Goal: Task Accomplishment & Management: Manage account settings

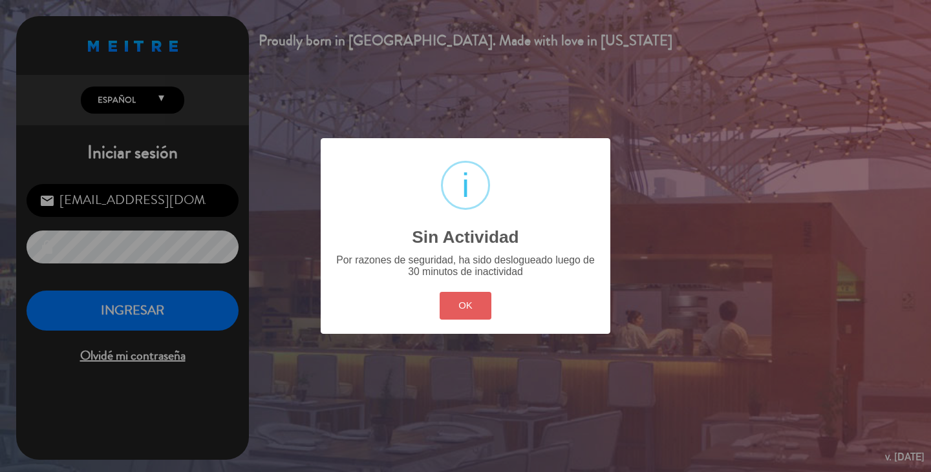
click at [479, 311] on button "OK" at bounding box center [466, 306] width 52 height 28
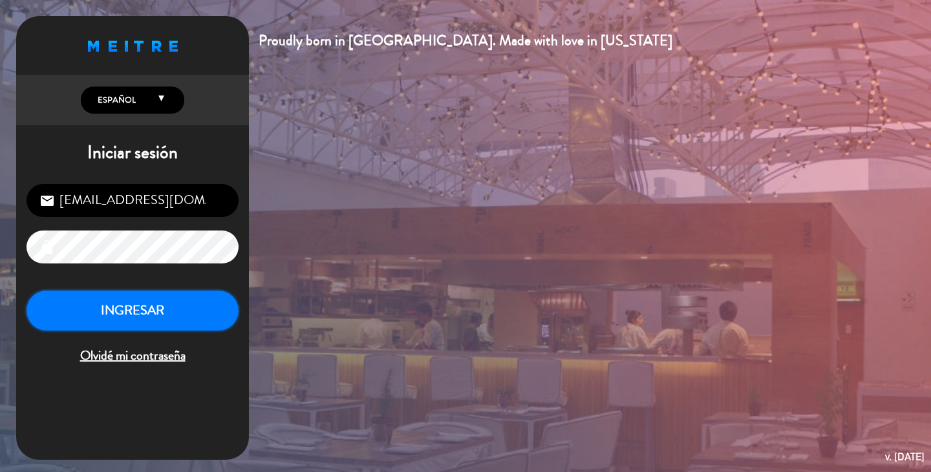
click at [205, 323] on button "INGRESAR" at bounding box center [133, 311] width 212 height 41
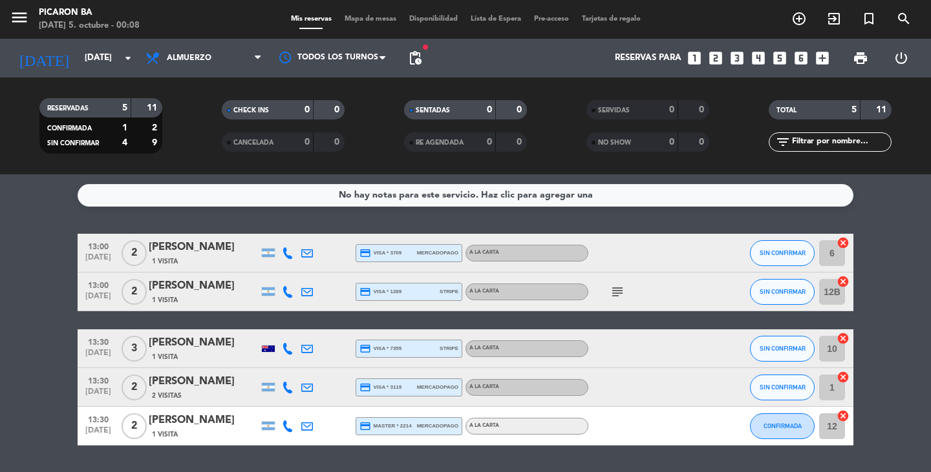
click at [423, 59] on span "pending_actions" at bounding box center [415, 58] width 26 height 26
click at [419, 58] on span "pending_actions" at bounding box center [415, 58] width 16 height 16
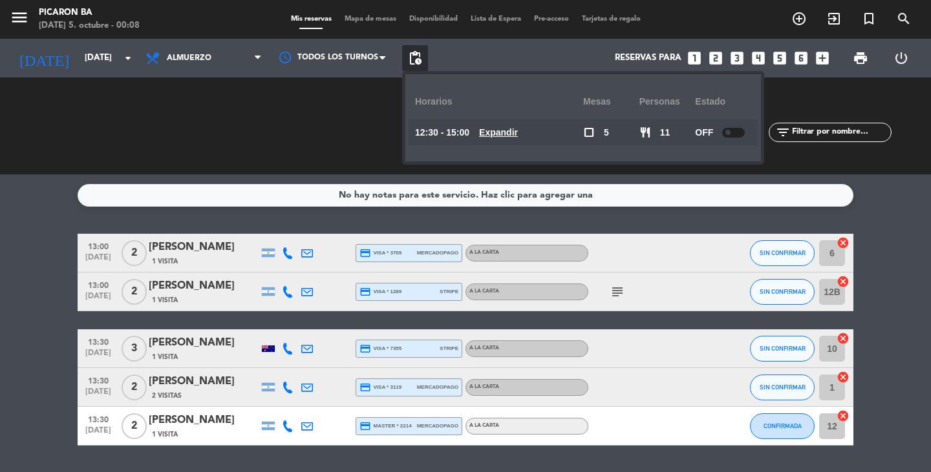
click at [419, 58] on span "pending_actions" at bounding box center [415, 58] width 16 height 16
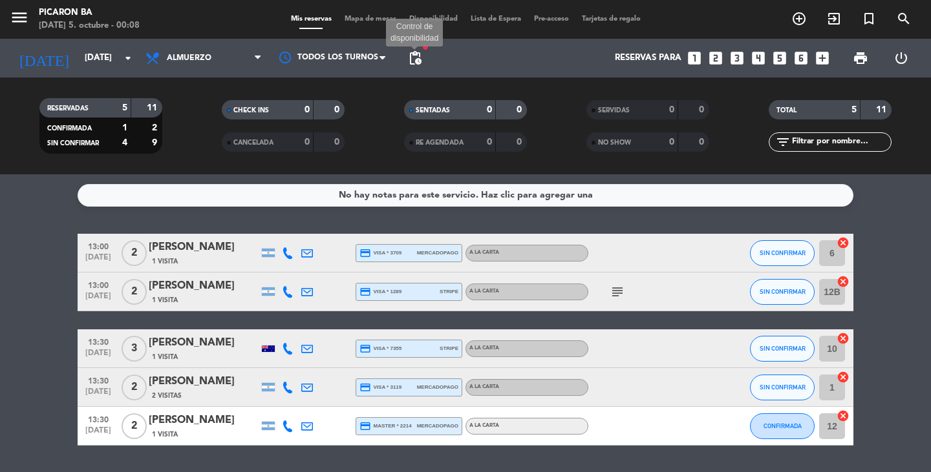
click at [409, 61] on span "pending_actions" at bounding box center [415, 58] width 16 height 16
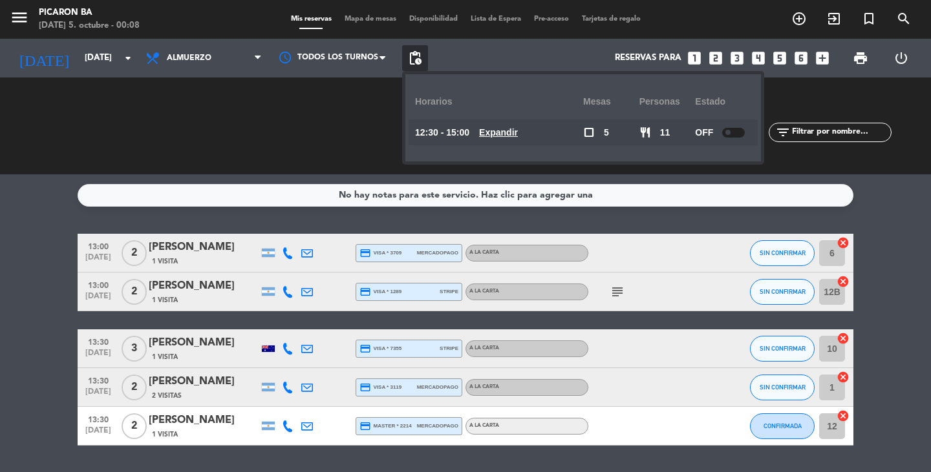
click at [409, 61] on span "pending_actions" at bounding box center [415, 58] width 16 height 16
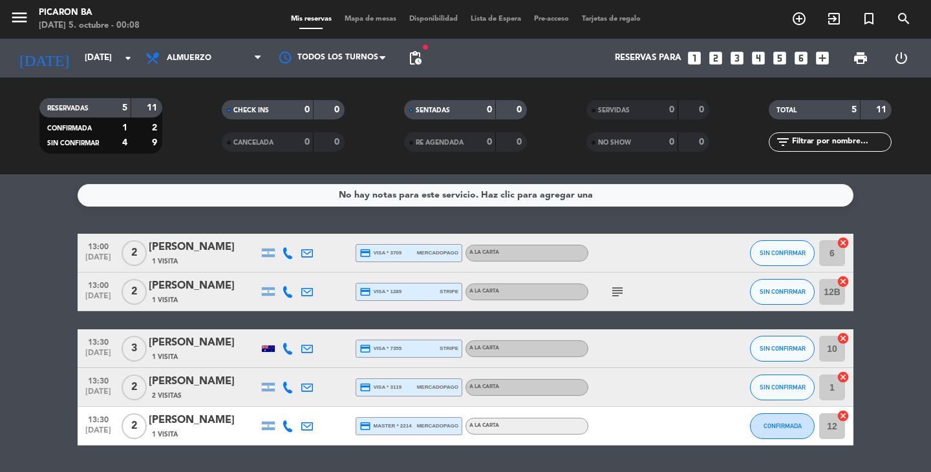
click at [613, 288] on icon "subject" at bounding box center [618, 292] width 16 height 16
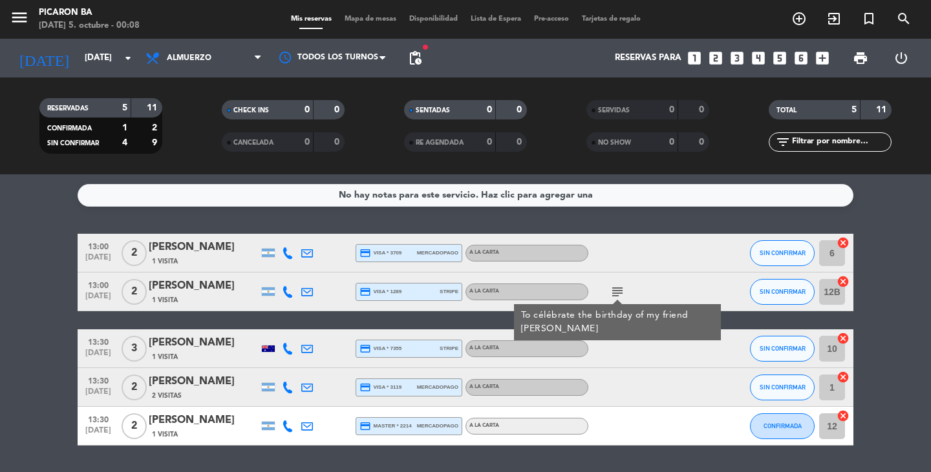
click at [615, 287] on icon "subject" at bounding box center [618, 292] width 16 height 16
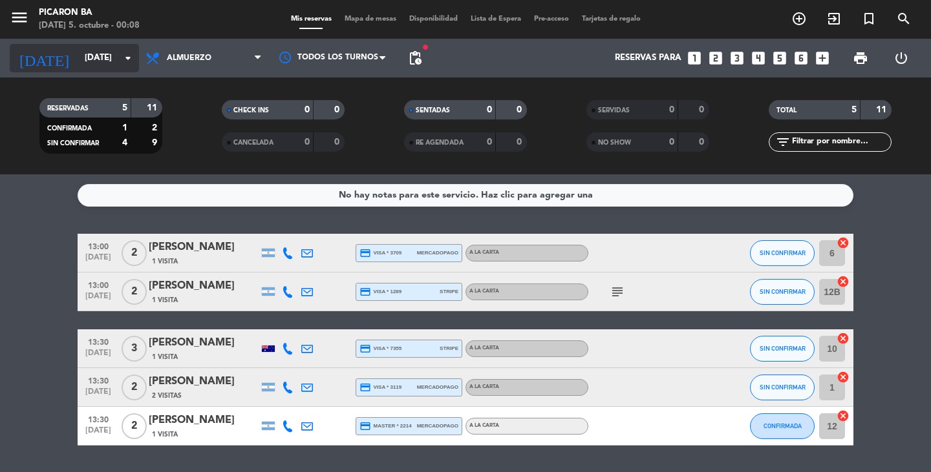
click at [78, 67] on input "[DATE]" at bounding box center [135, 58] width 114 height 23
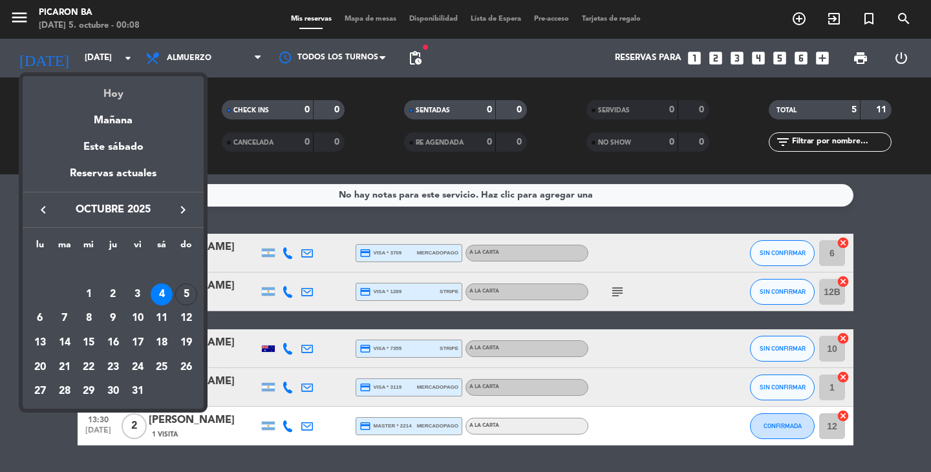
click at [111, 94] on div "Hoy" at bounding box center [113, 89] width 181 height 27
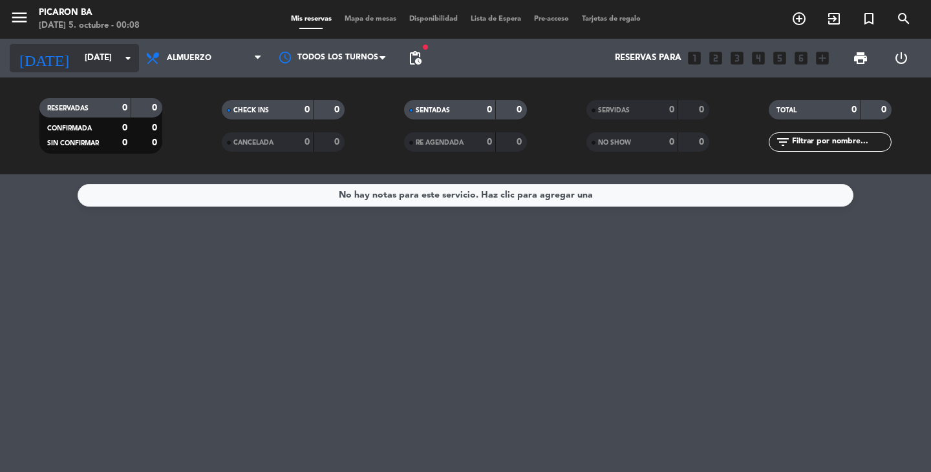
click at [109, 60] on input "[DATE]" at bounding box center [135, 58] width 114 height 23
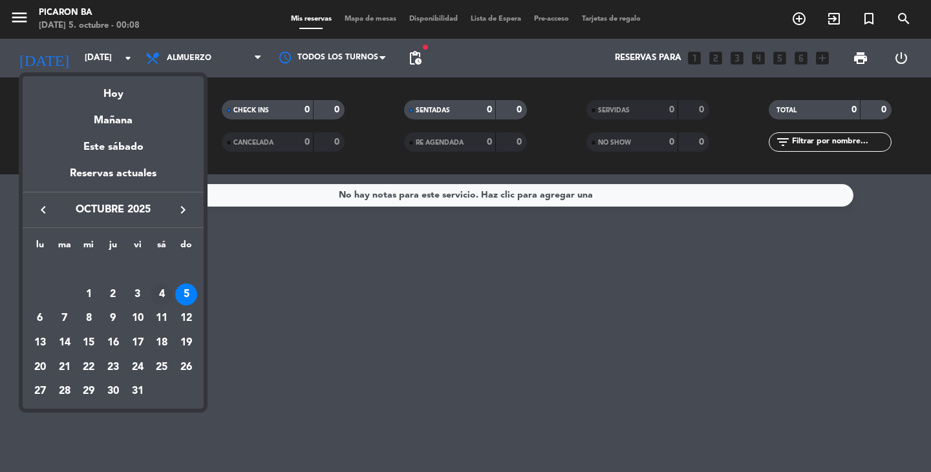
click at [162, 292] on div "4" at bounding box center [162, 295] width 22 height 22
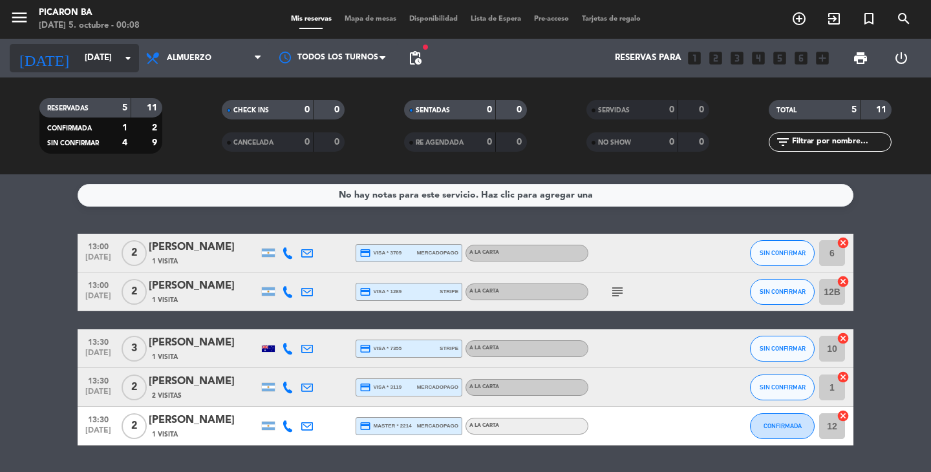
click at [129, 60] on icon "arrow_drop_down" at bounding box center [128, 58] width 16 height 16
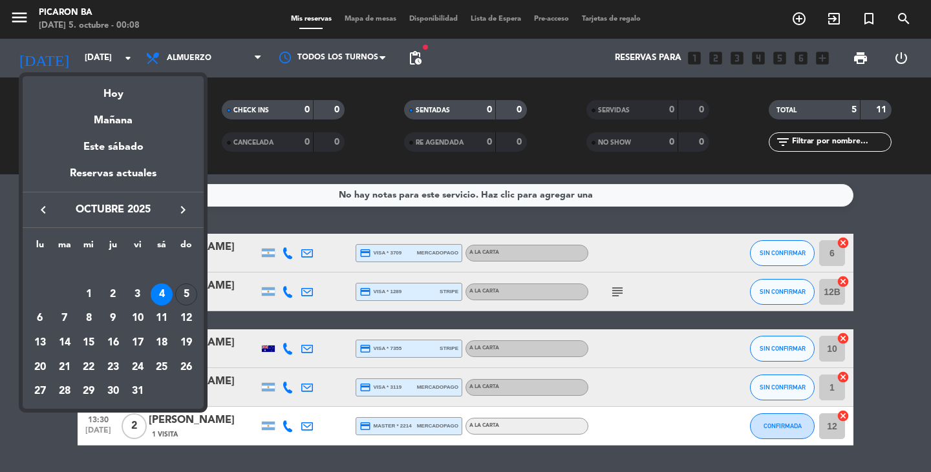
click at [168, 294] on div "4" at bounding box center [162, 295] width 22 height 22
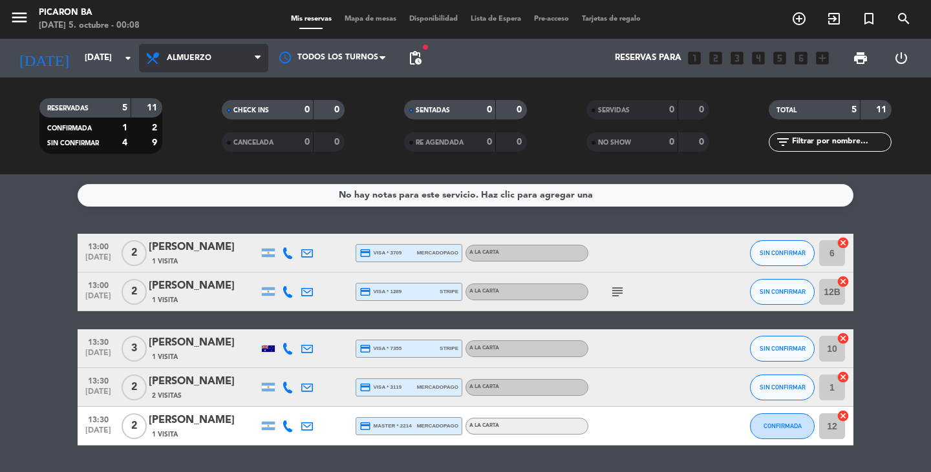
click at [260, 57] on icon at bounding box center [258, 58] width 6 height 10
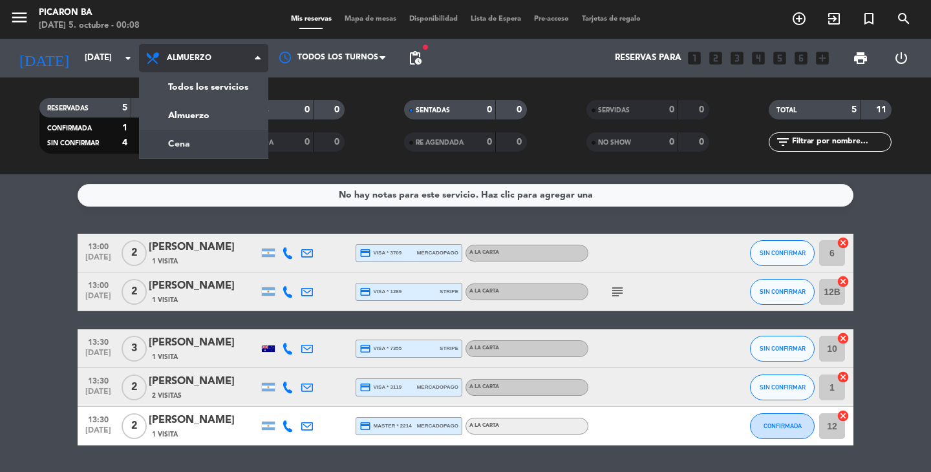
click at [224, 140] on div "menu Picaron BA [DATE] 5. octubre - 00:08 Mis reservas Mapa de mesas Disponibil…" at bounding box center [465, 87] width 931 height 175
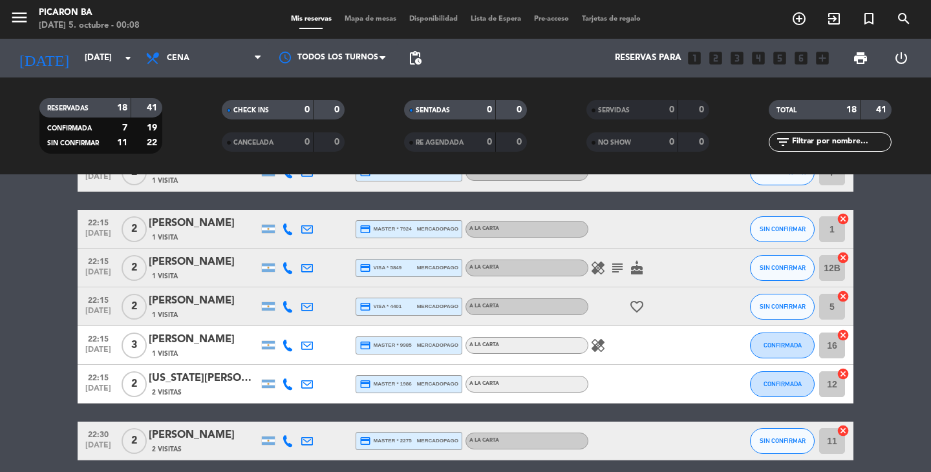
scroll to position [597, 0]
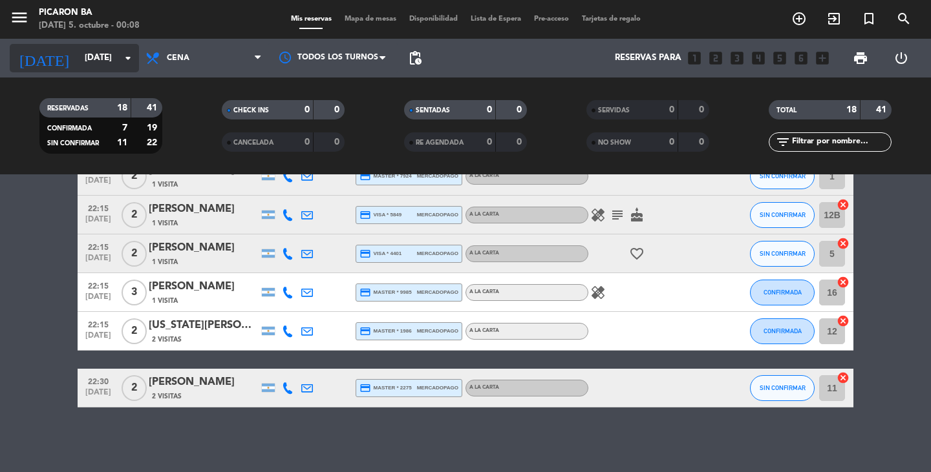
click at [104, 61] on input "[DATE]" at bounding box center [135, 58] width 114 height 23
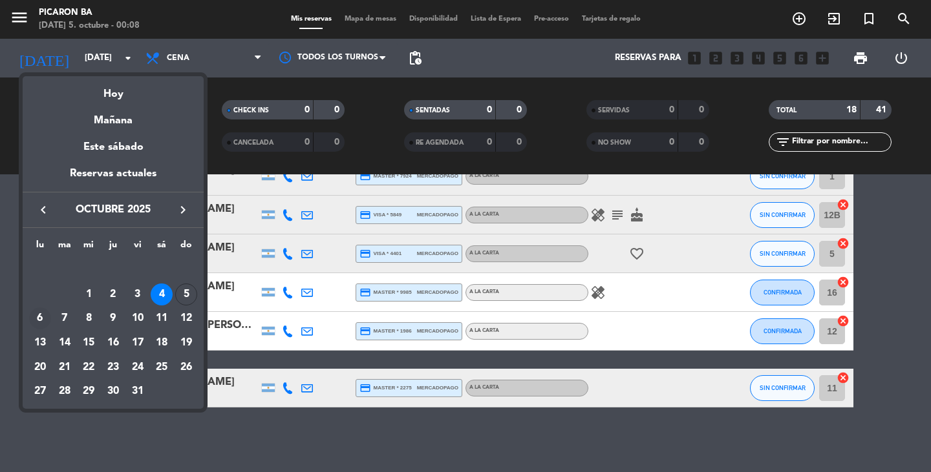
click at [45, 321] on div "6" at bounding box center [40, 319] width 22 height 22
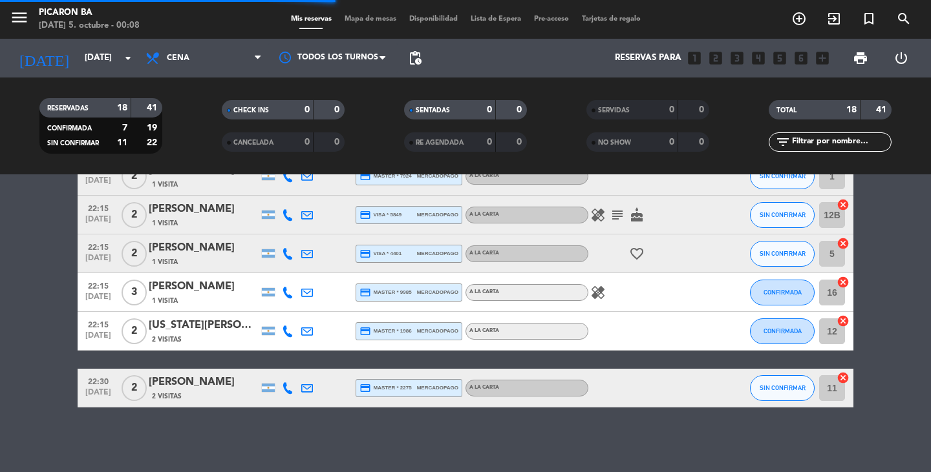
scroll to position [0, 0]
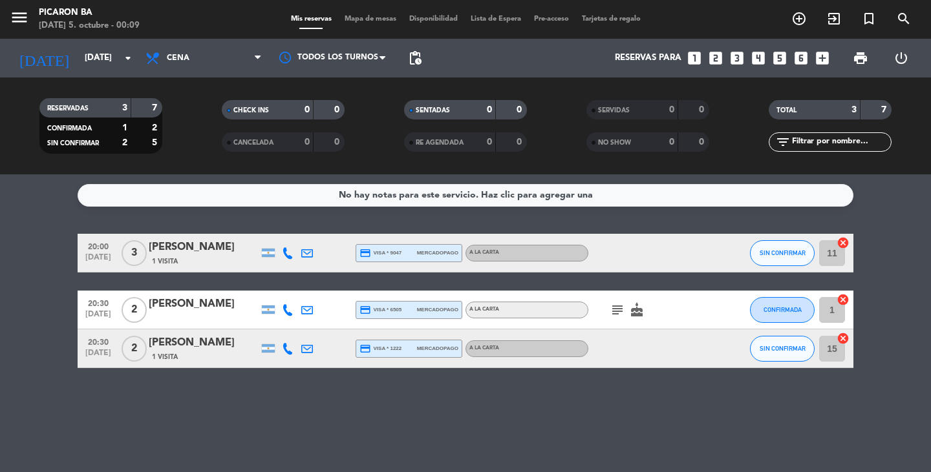
click at [621, 312] on icon "subject" at bounding box center [618, 310] width 16 height 16
click at [68, 319] on bookings-row "20:00 [DATE] 3 [PERSON_NAME] 1 Visita credit_card visa * 9047 mercadopago A LA …" at bounding box center [465, 301] width 931 height 134
click at [109, 59] on input "[DATE]" at bounding box center [135, 58] width 114 height 23
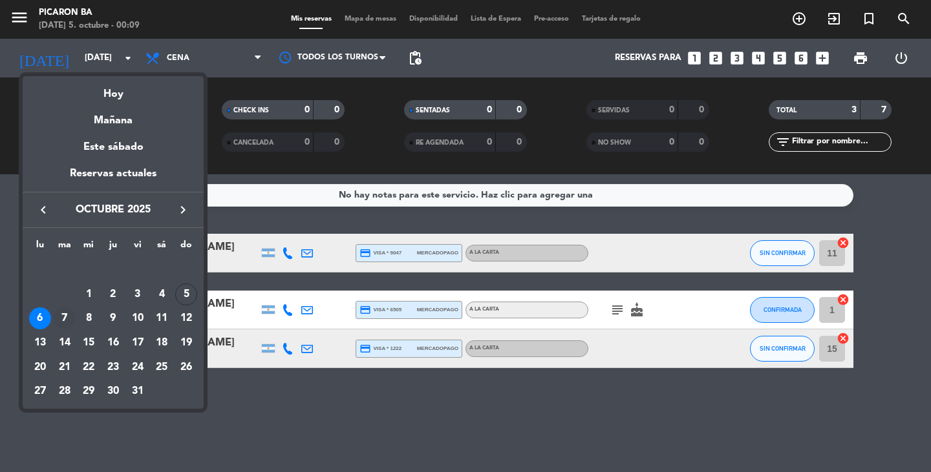
click at [63, 313] on div "7" at bounding box center [65, 319] width 22 height 22
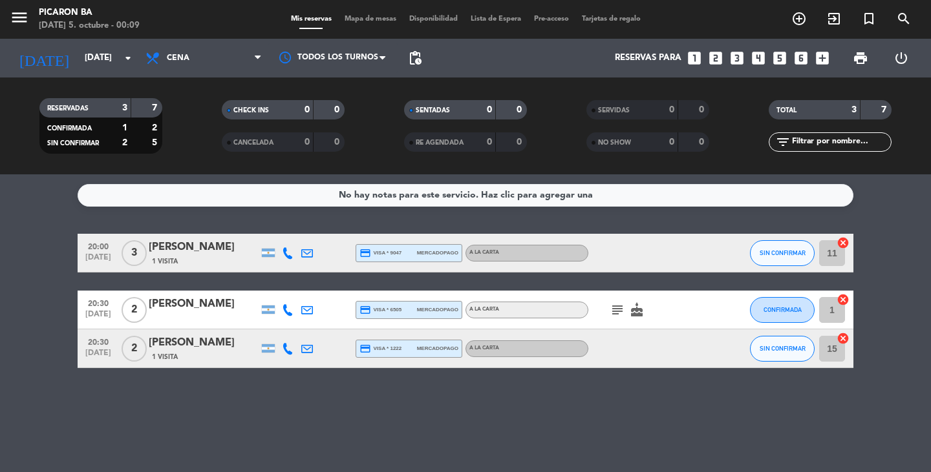
type input "[DATE]"
